Goal: Transaction & Acquisition: Purchase product/service

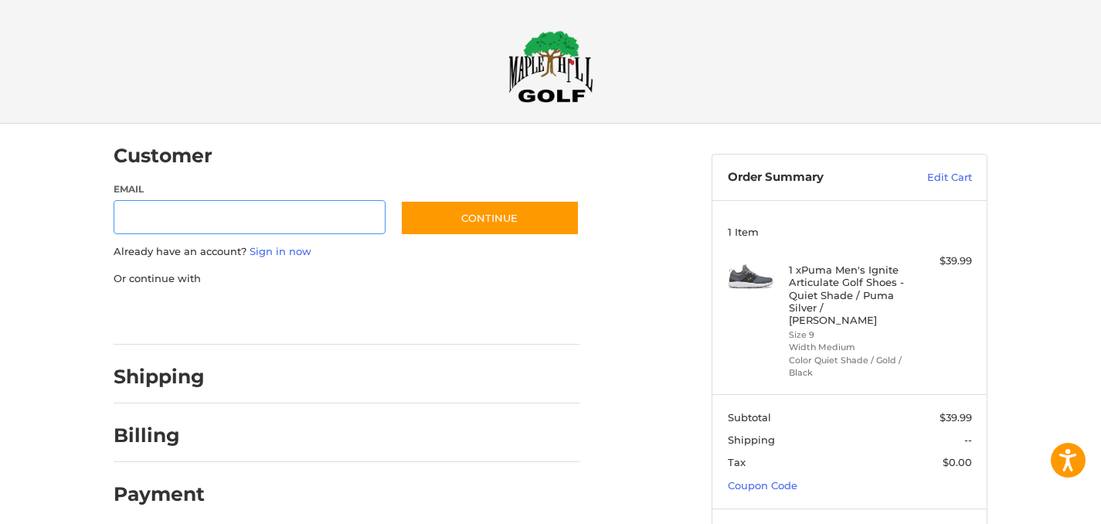
scroll to position [19, 0]
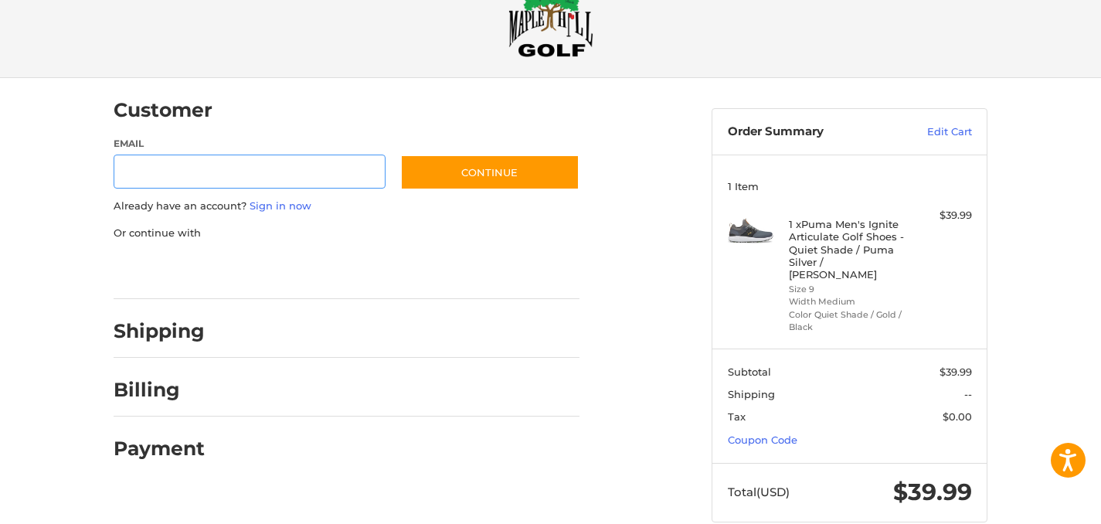
scroll to position [61, 0]
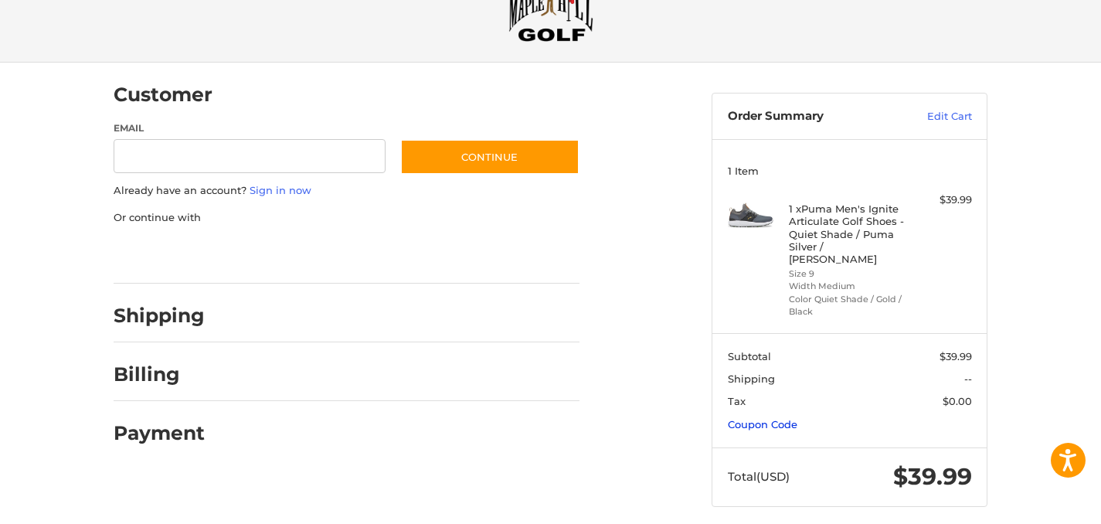
click at [787, 418] on link "Coupon Code" at bounding box center [763, 424] width 70 height 12
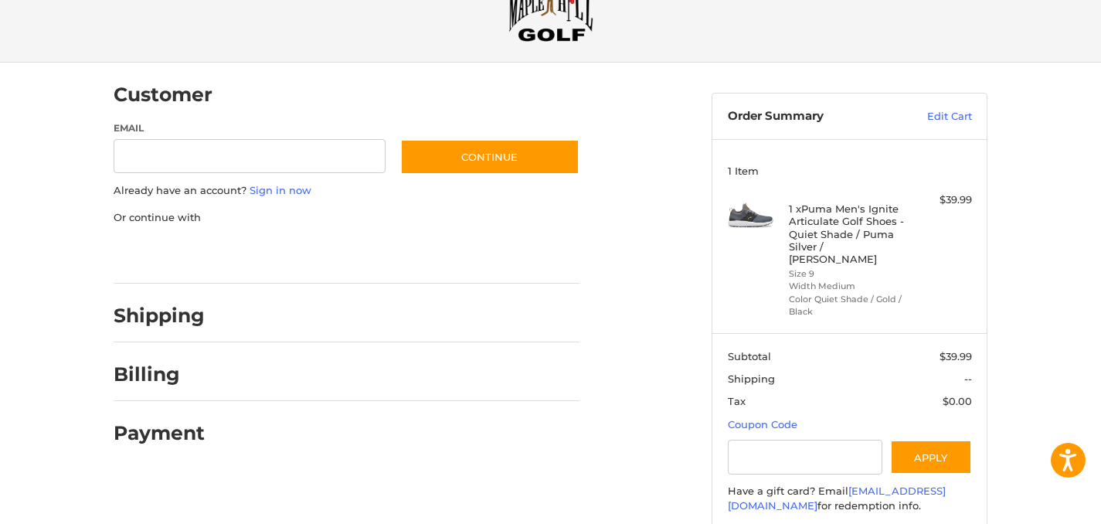
drag, startPoint x: 807, startPoint y: 206, endPoint x: 868, endPoint y: 204, distance: 61.1
click at [868, 204] on h4 "1 x Puma Men's Ignite Articulate Golf Shoes - Quiet Shade / Puma Silver / [PERS…" at bounding box center [848, 233] width 118 height 63
drag, startPoint x: 903, startPoint y: 208, endPoint x: 842, endPoint y: 208, distance: 61.0
click at [846, 208] on h4 "1 x Puma Men's Ignite Articulate Golf Shoes - Quiet Shade / Puma Silver / [PERS…" at bounding box center [848, 233] width 118 height 63
click at [609, 248] on ol "Customer Guest Customer Email Subscribe to our newsletter. Continue Already hav…" at bounding box center [377, 261] width 526 height 396
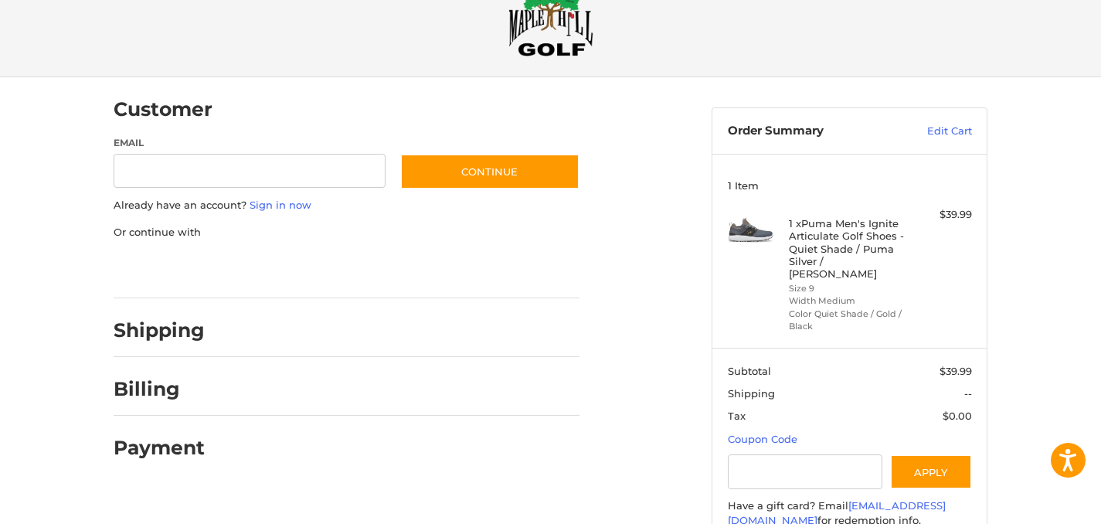
scroll to position [51, 0]
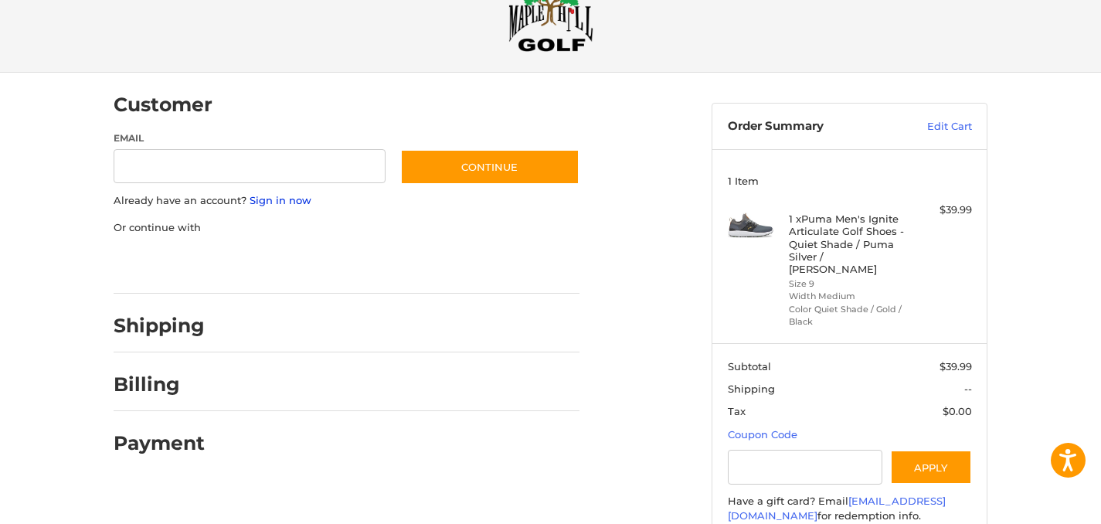
click at [275, 200] on link "Sign in now" at bounding box center [281, 200] width 62 height 12
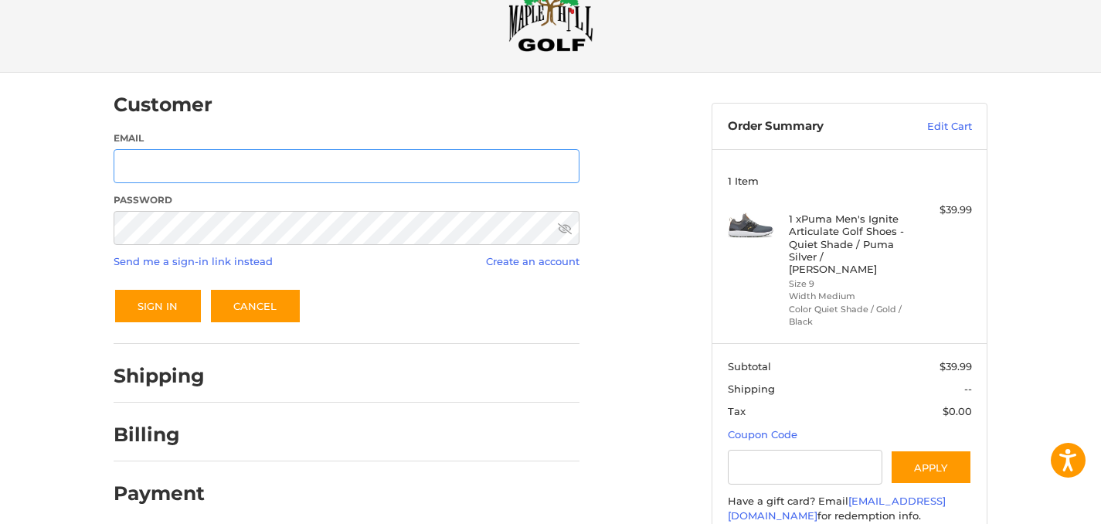
click at [233, 162] on input "Email" at bounding box center [347, 166] width 466 height 35
type input "**********"
click at [141, 308] on button "Sign In" at bounding box center [158, 306] width 89 height 36
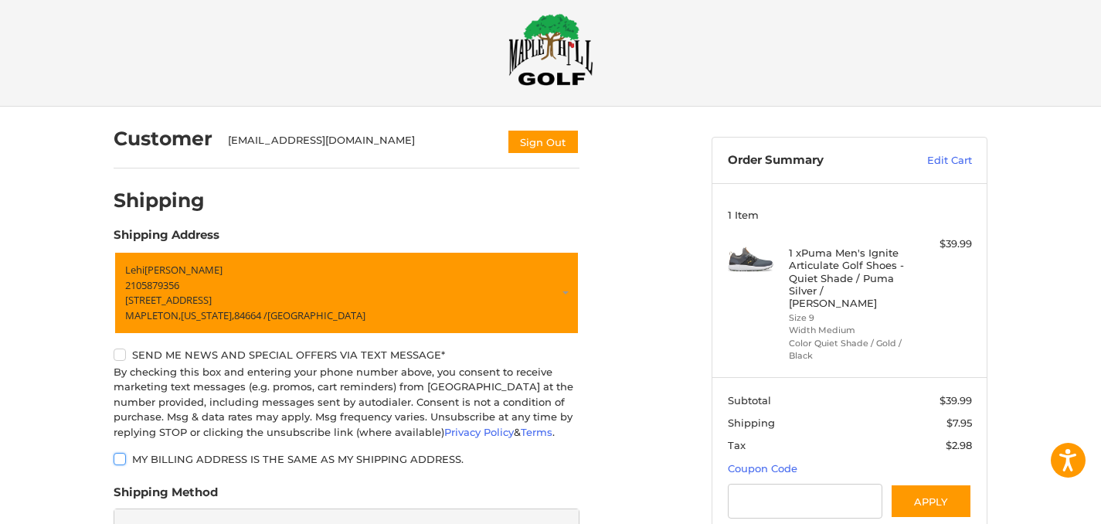
scroll to position [0, 0]
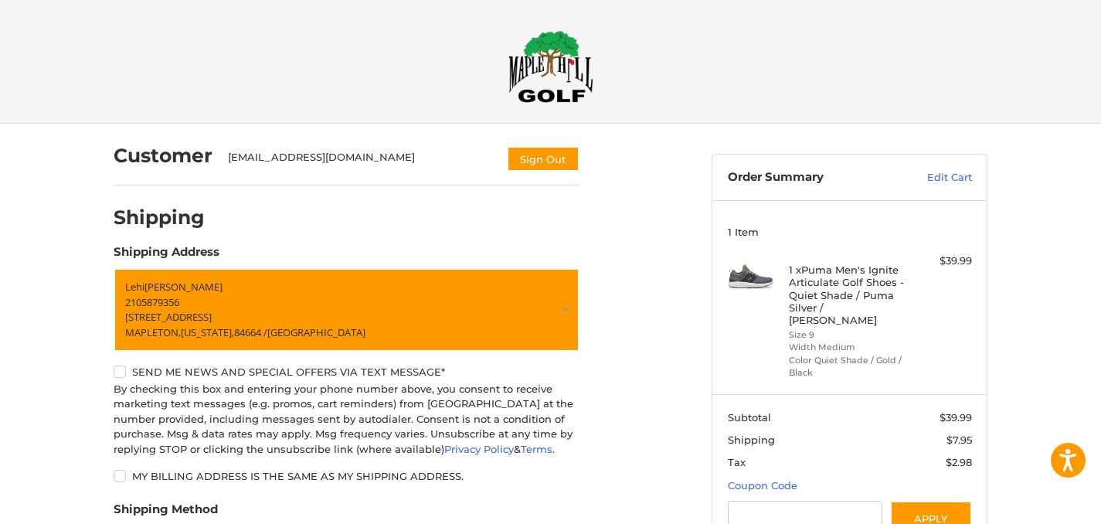
click at [584, 58] on img at bounding box center [550, 66] width 85 height 73
